Goal: Transaction & Acquisition: Purchase product/service

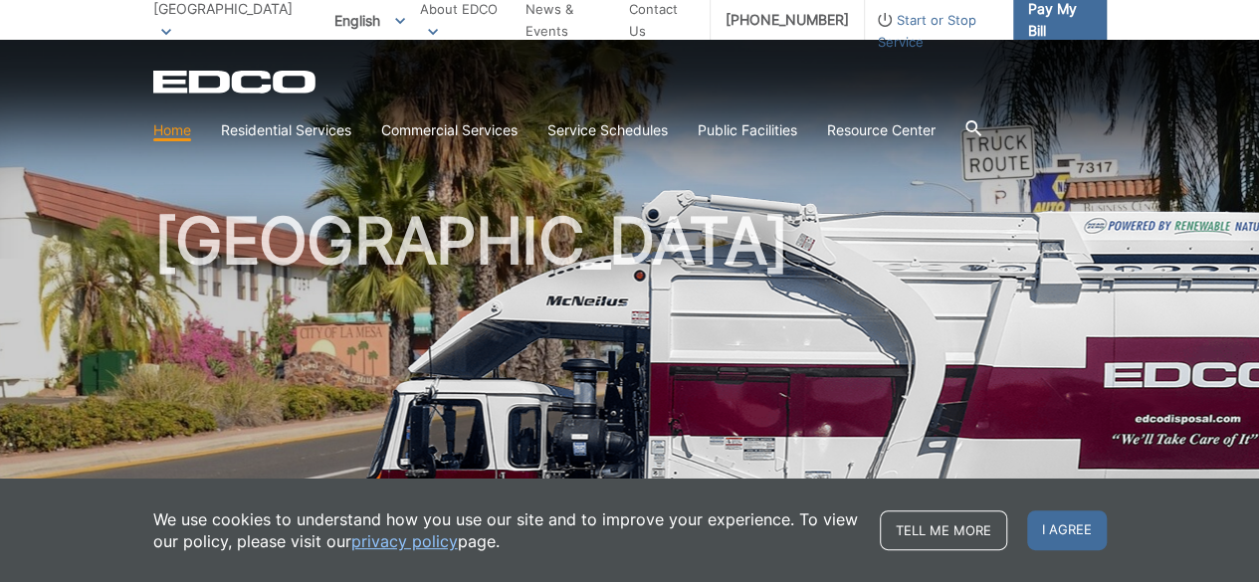
click at [1063, 12] on span "Pay My Bill" at bounding box center [1060, 20] width 63 height 44
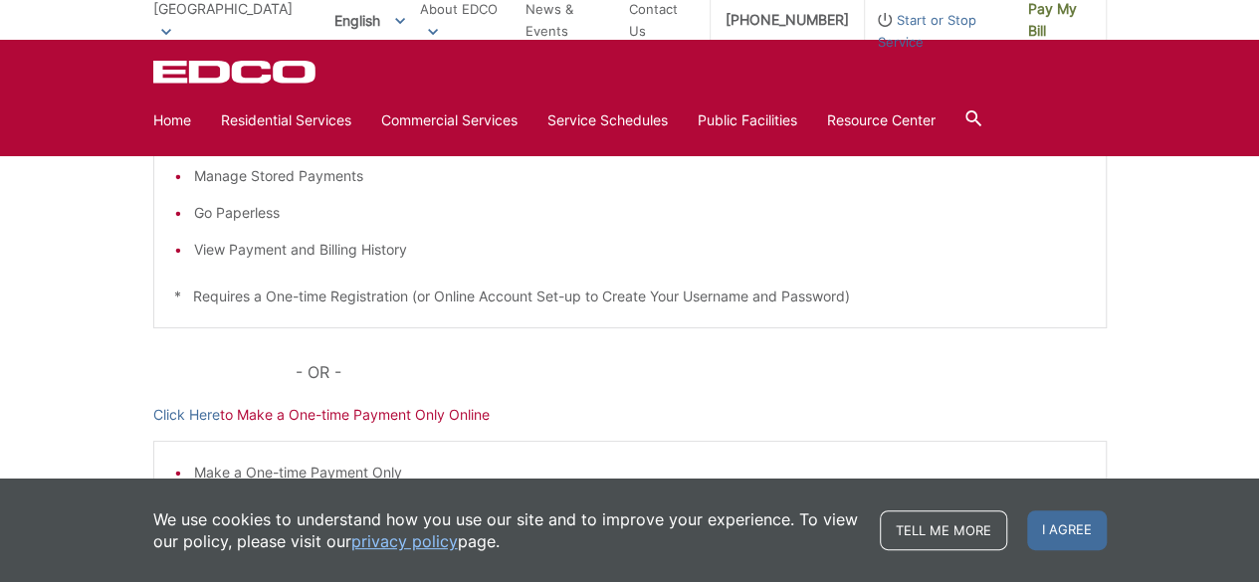
scroll to position [398, 0]
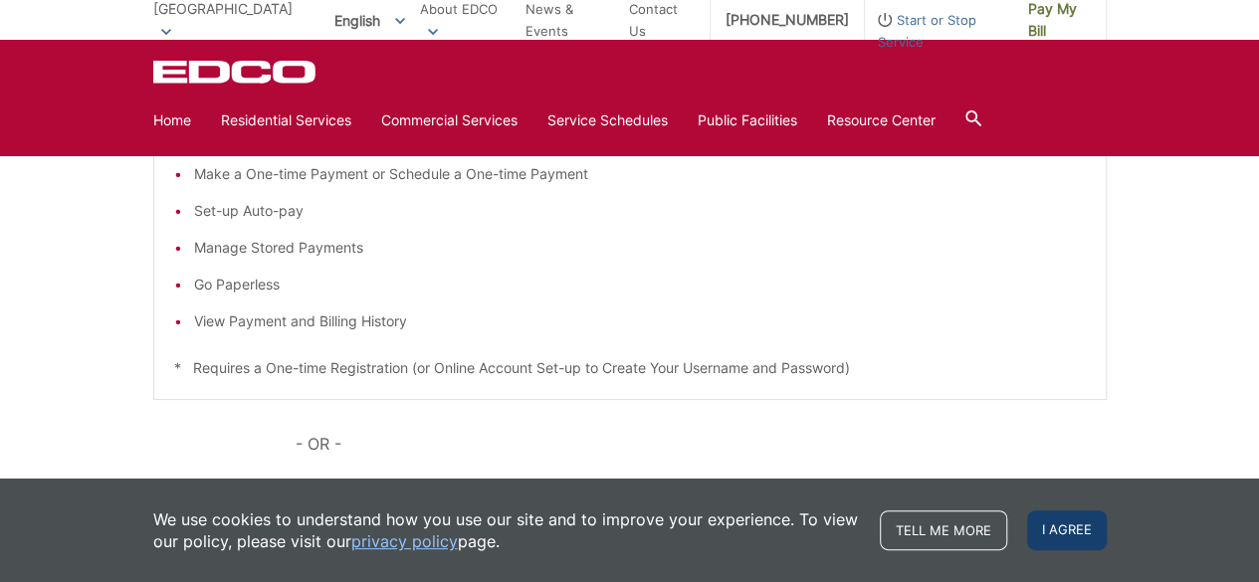
click at [1065, 529] on span "I agree" at bounding box center [1068, 531] width 80 height 40
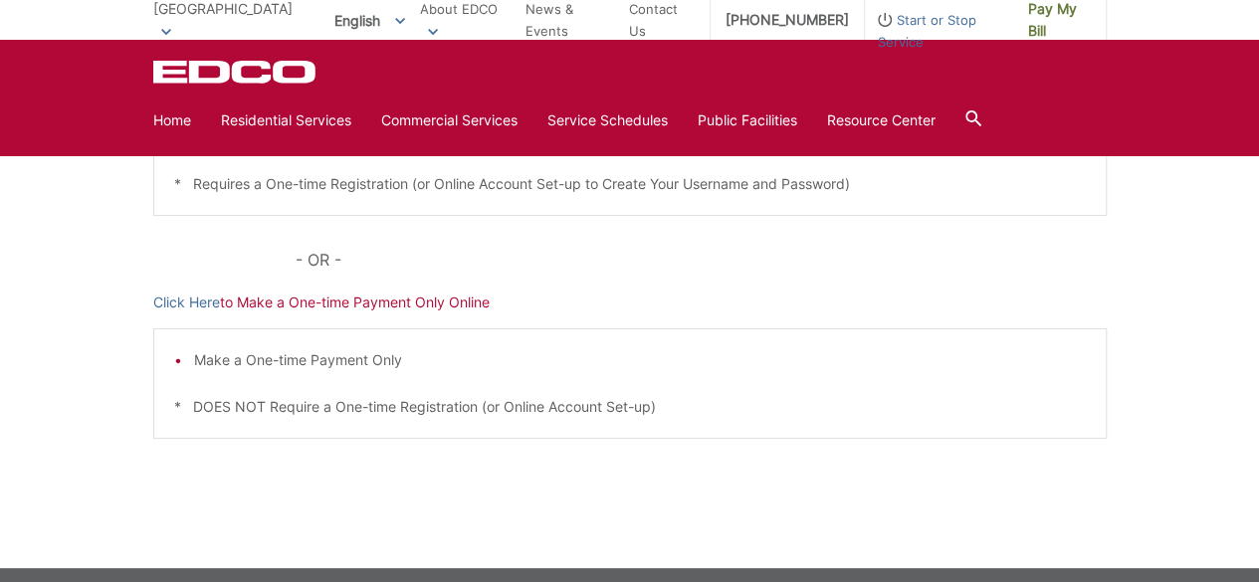
scroll to position [597, 0]
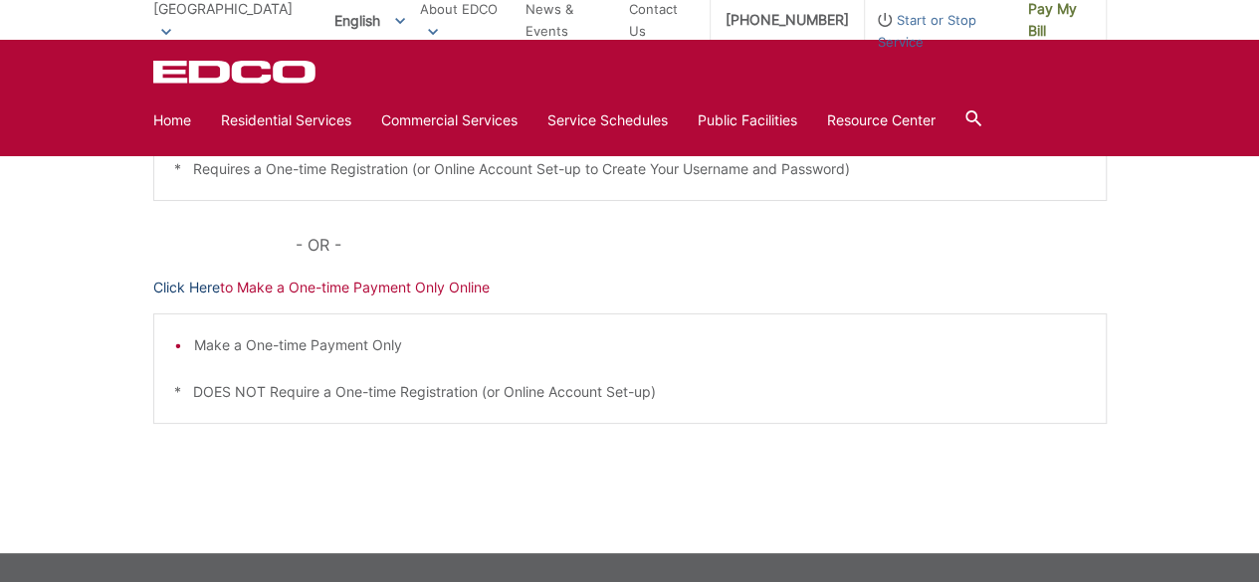
click at [165, 283] on link "Click Here" at bounding box center [186, 288] width 67 height 22
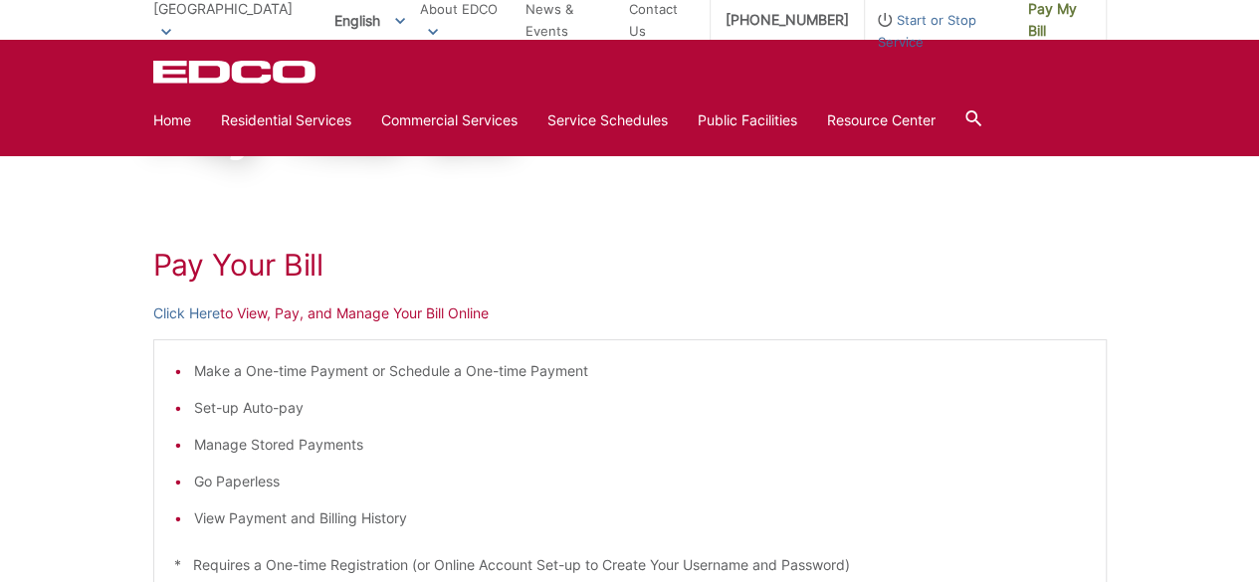
scroll to position [100, 0]
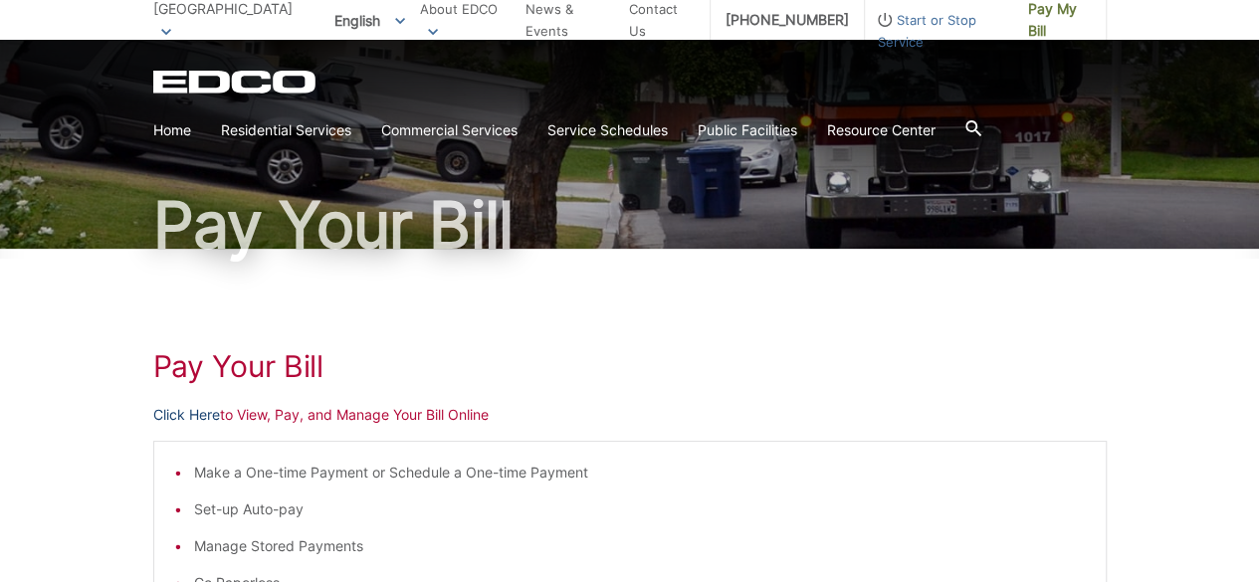
click at [191, 422] on link "Click Here" at bounding box center [186, 415] width 67 height 22
